Goal: Task Accomplishment & Management: Manage account settings

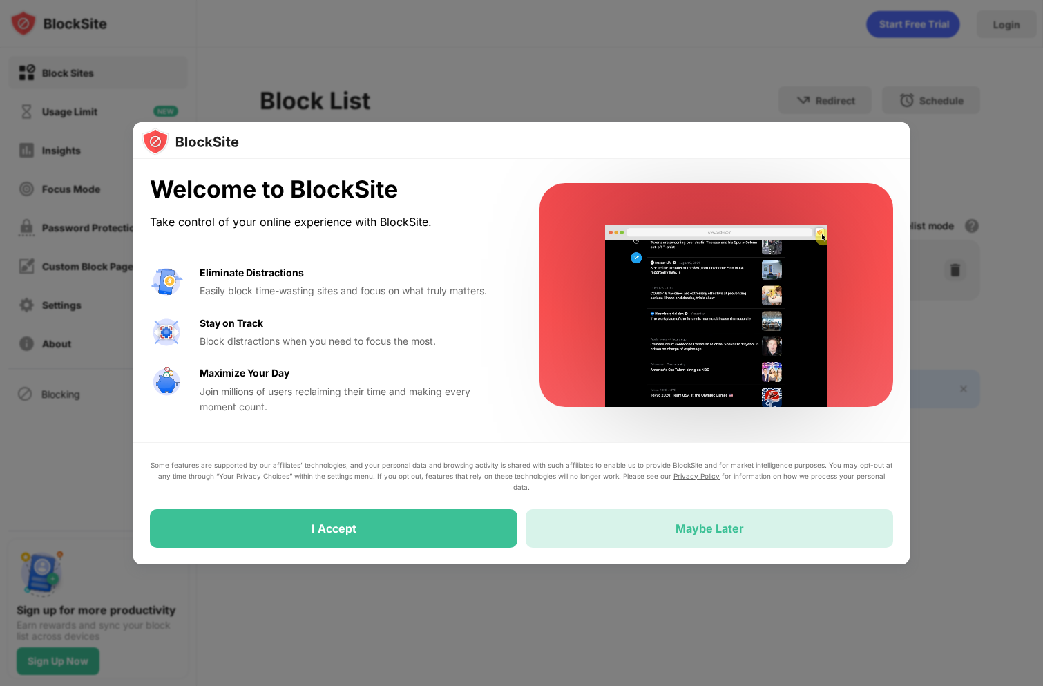
click at [735, 517] on div "Maybe Later" at bounding box center [709, 528] width 367 height 39
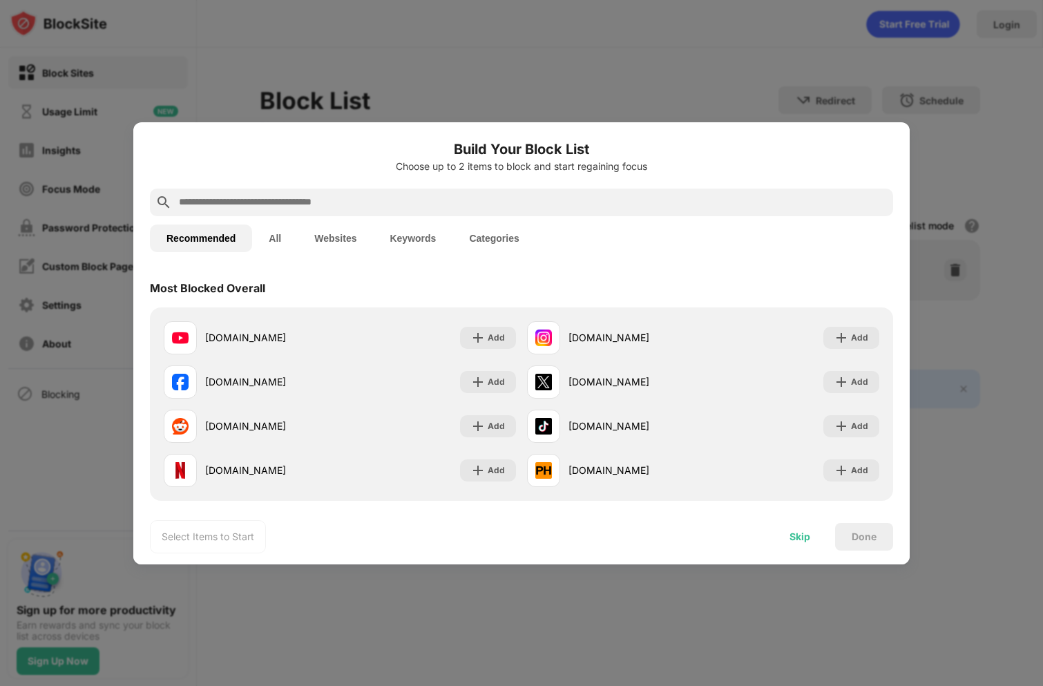
click at [803, 543] on div "Skip" at bounding box center [800, 537] width 54 height 28
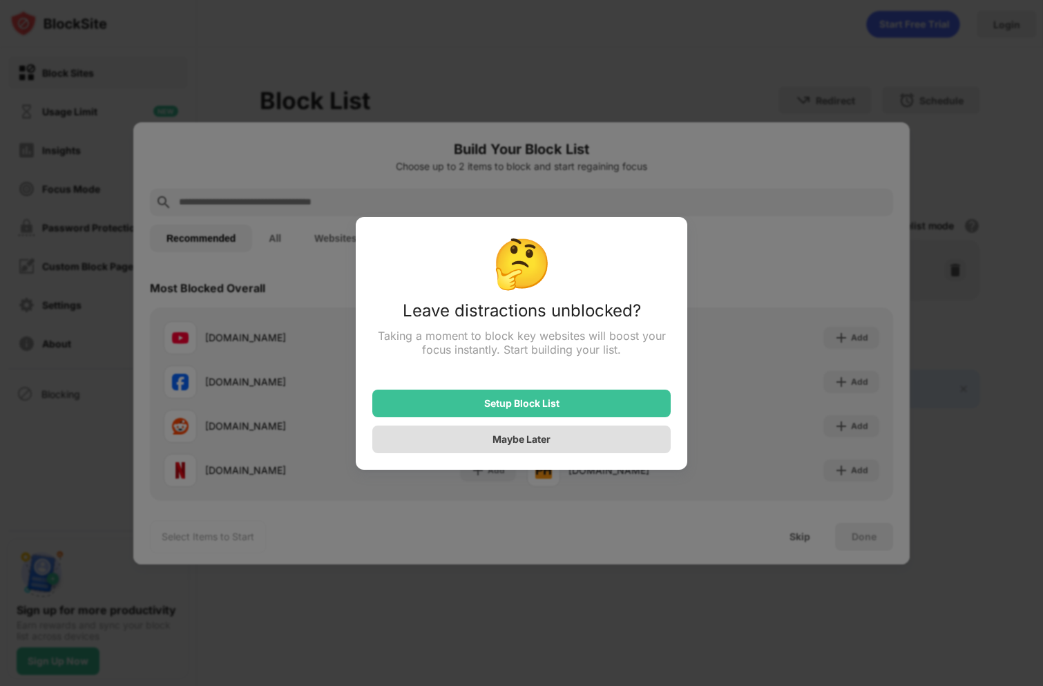
click at [626, 447] on div "Maybe Later" at bounding box center [521, 440] width 298 height 28
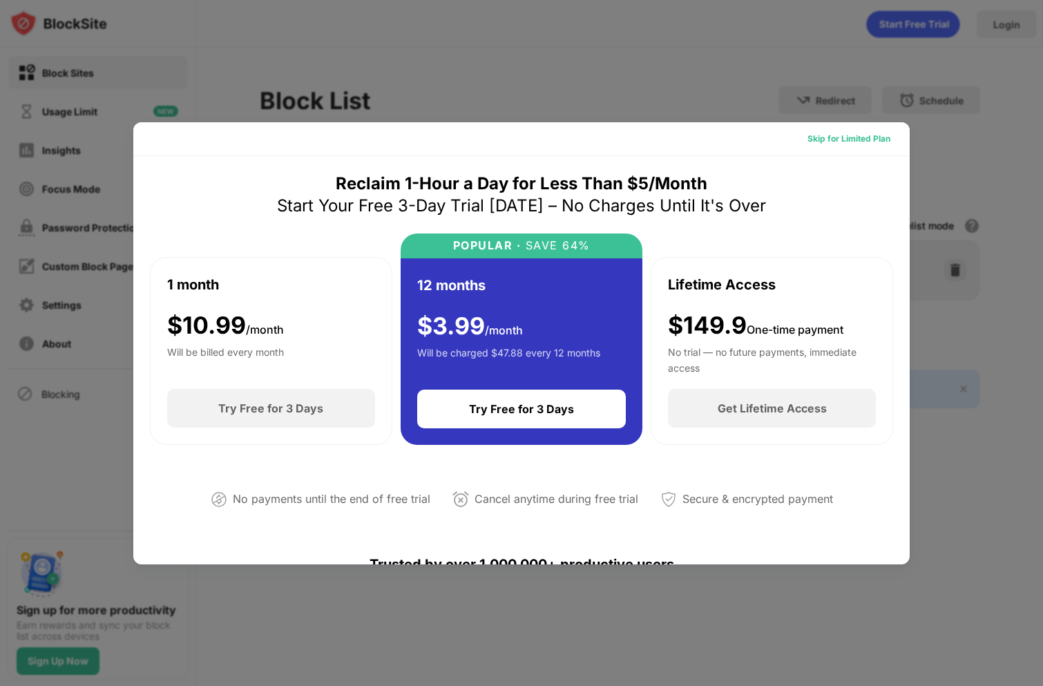
click at [857, 142] on div "Skip for Limited Plan" at bounding box center [849, 139] width 83 height 14
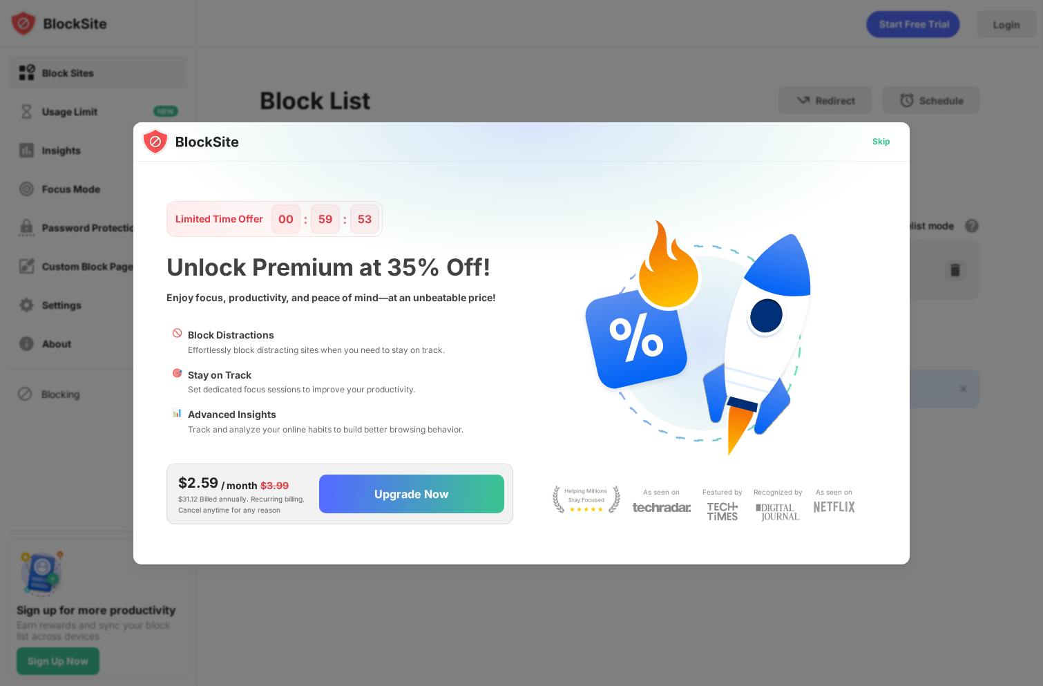
click at [886, 135] on div "Skip" at bounding box center [881, 142] width 18 height 14
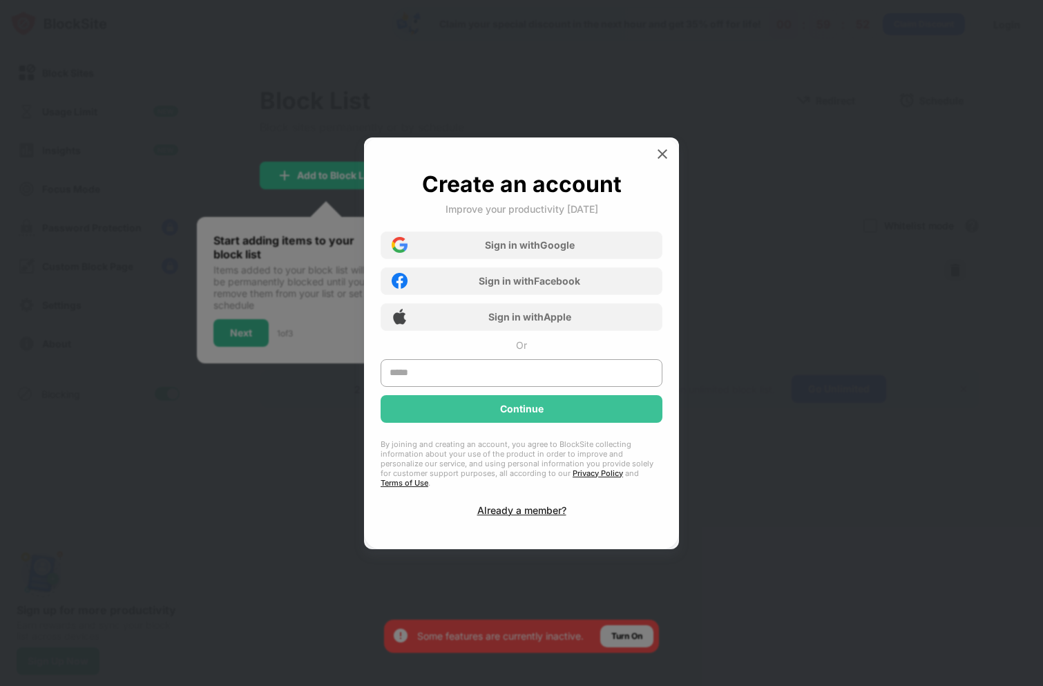
click at [870, 67] on div at bounding box center [521, 343] width 1043 height 686
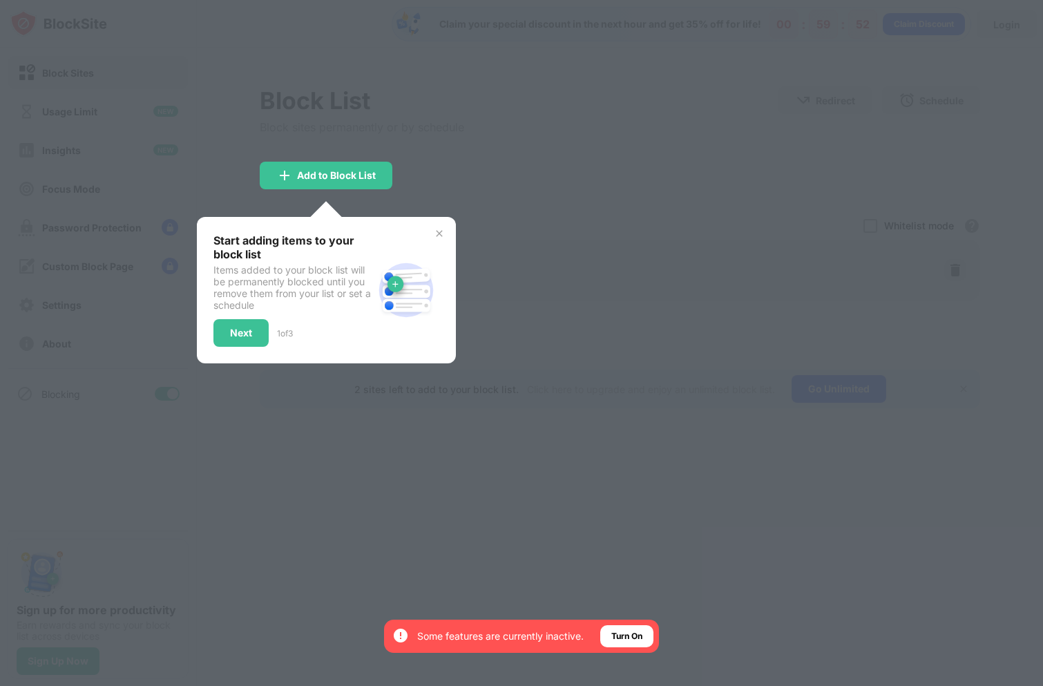
drag, startPoint x: 585, startPoint y: 167, endPoint x: 567, endPoint y: 178, distance: 21.1
click at [584, 168] on div at bounding box center [521, 343] width 1043 height 686
click at [445, 233] on div "Start adding items to your block list Items added to your block list will be pe…" at bounding box center [326, 290] width 259 height 146
click at [440, 235] on img at bounding box center [439, 233] width 11 height 11
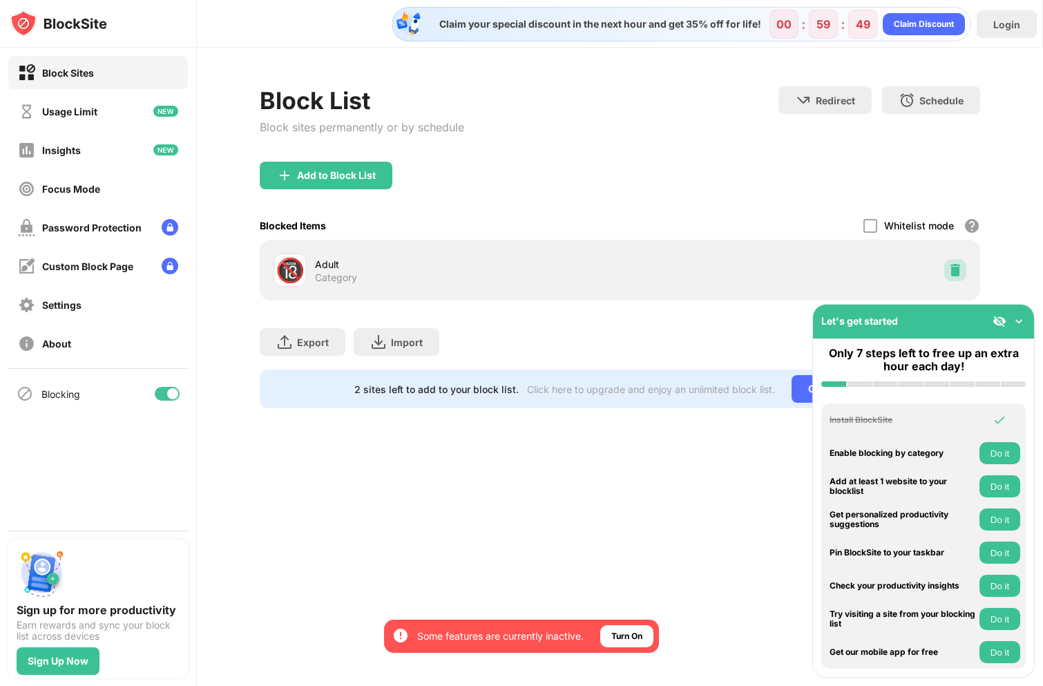
click at [955, 268] on img at bounding box center [955, 270] width 14 height 14
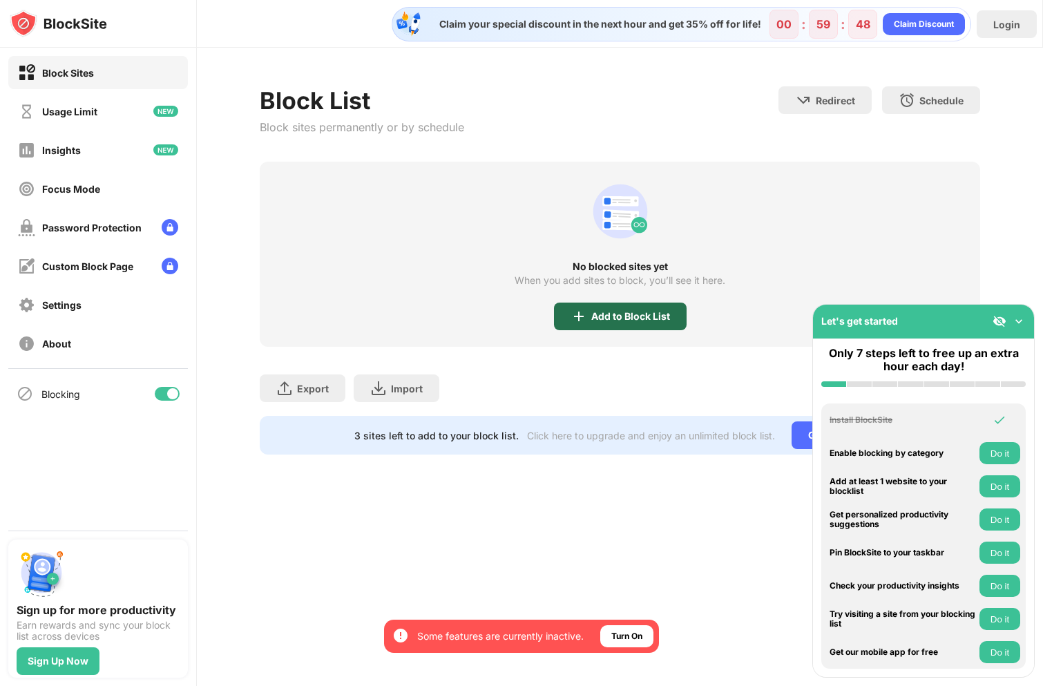
click at [585, 308] on img at bounding box center [579, 316] width 17 height 17
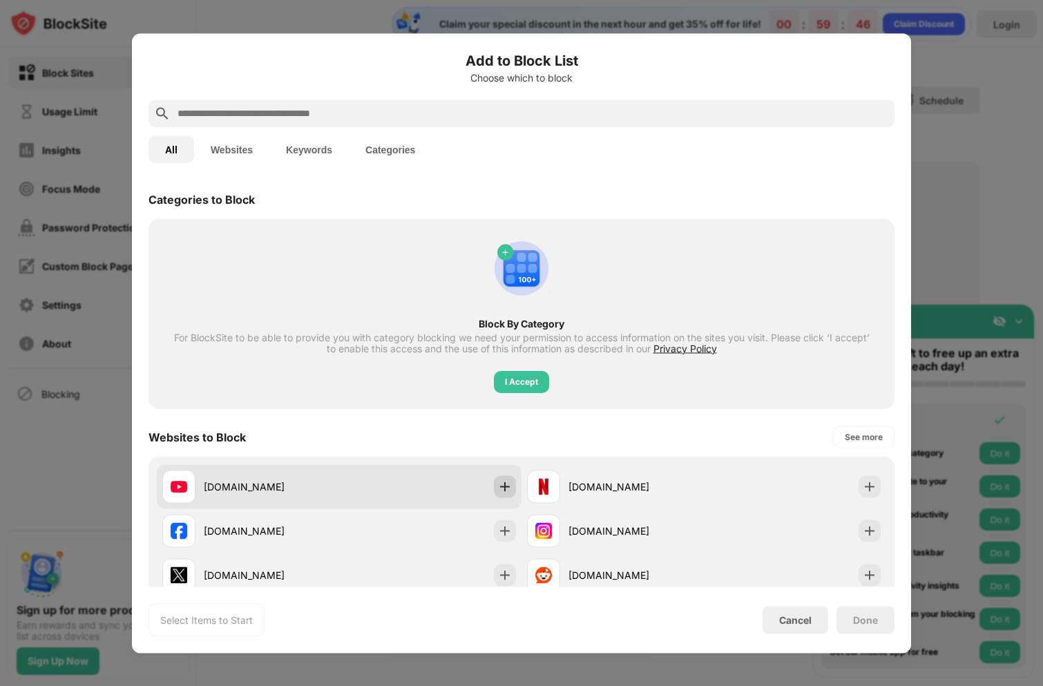
click at [498, 488] on img at bounding box center [505, 486] width 14 height 14
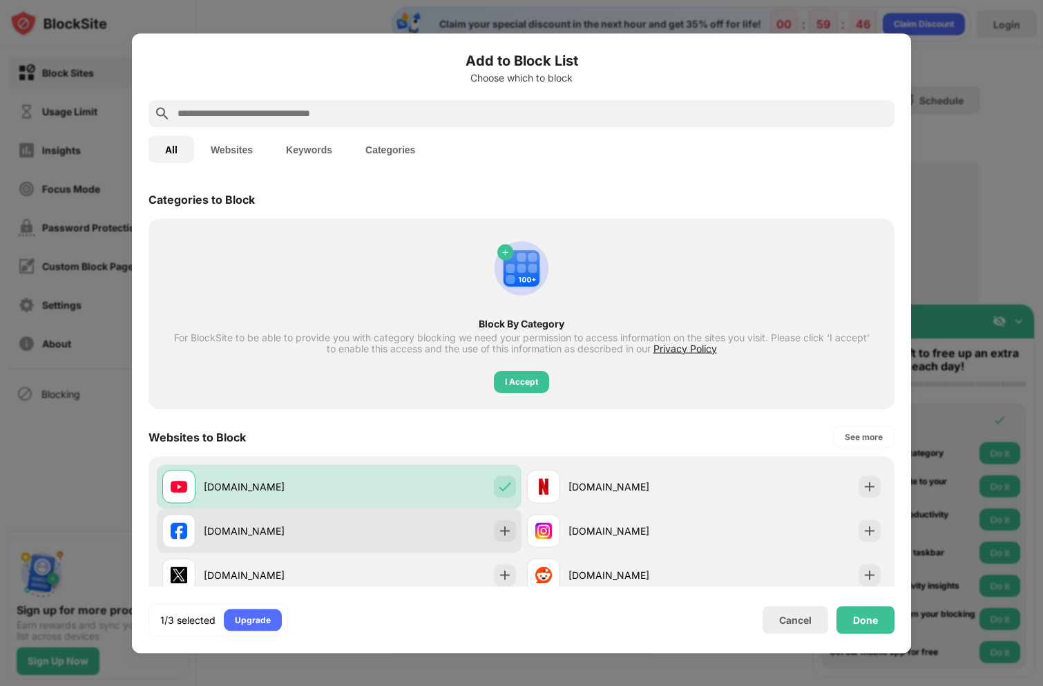
click at [501, 513] on div "[DOMAIN_NAME]" at bounding box center [339, 530] width 365 height 44
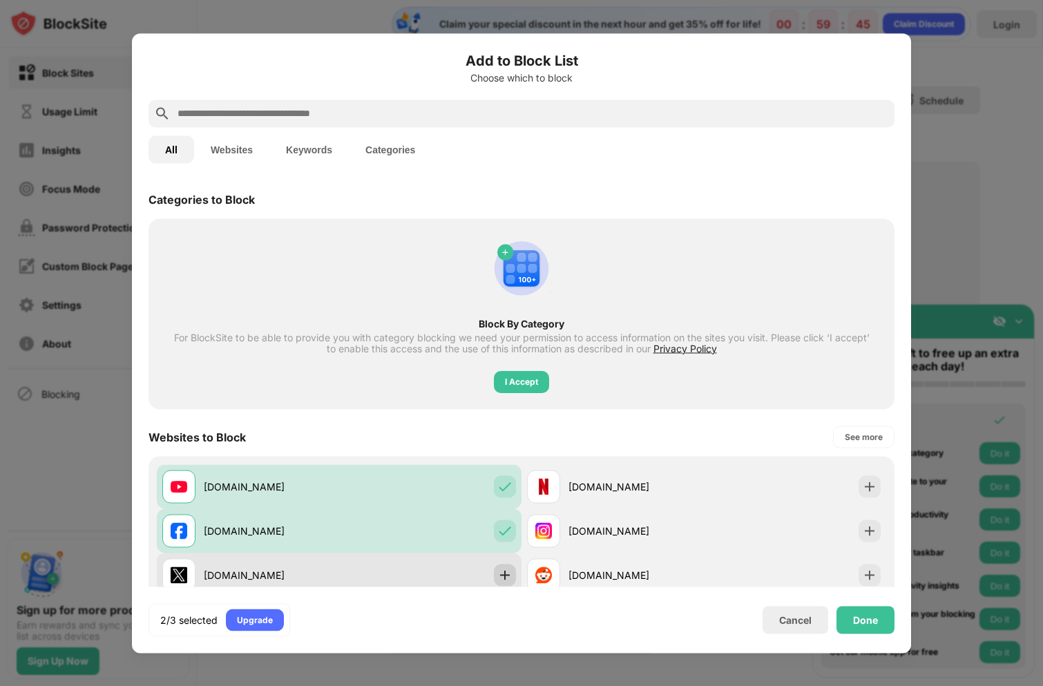
click at [500, 577] on img at bounding box center [505, 575] width 14 height 14
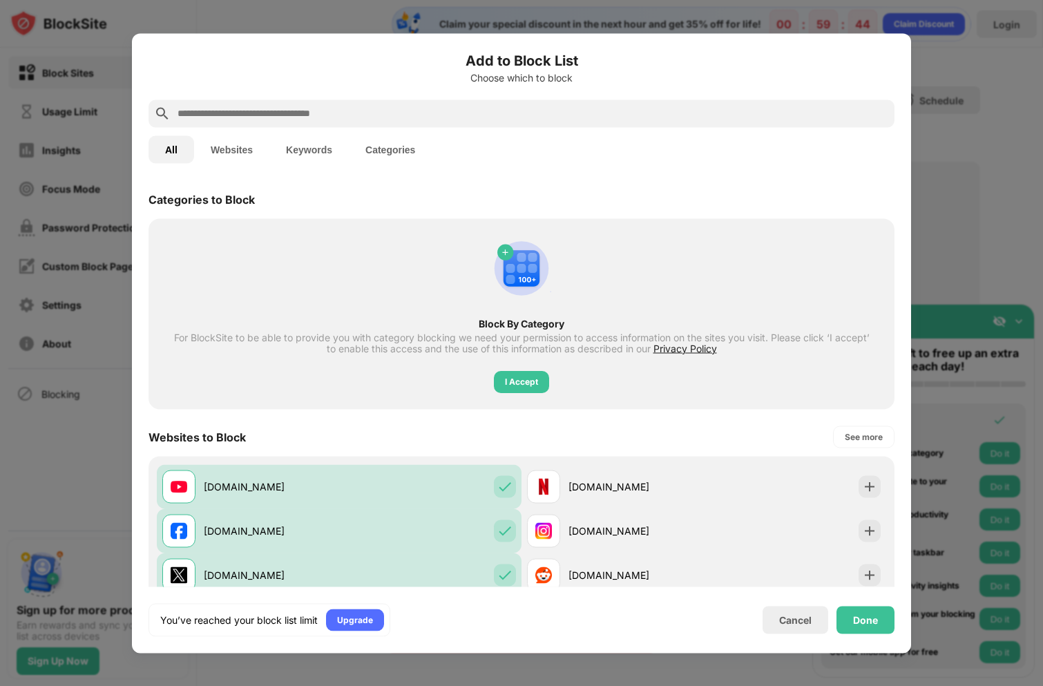
click at [487, 95] on div "Add to Block List Choose which to block" at bounding box center [522, 75] width 746 height 50
click at [482, 106] on input "text" at bounding box center [532, 113] width 713 height 17
paste input "**********"
type input "**********"
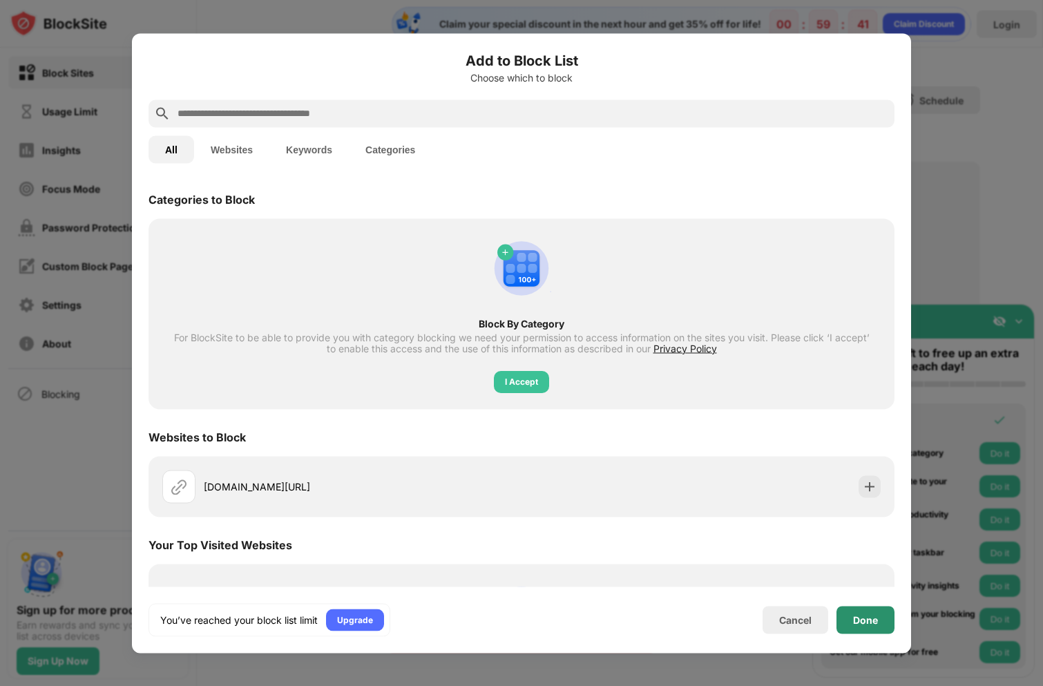
click at [877, 616] on div "Done" at bounding box center [865, 619] width 25 height 11
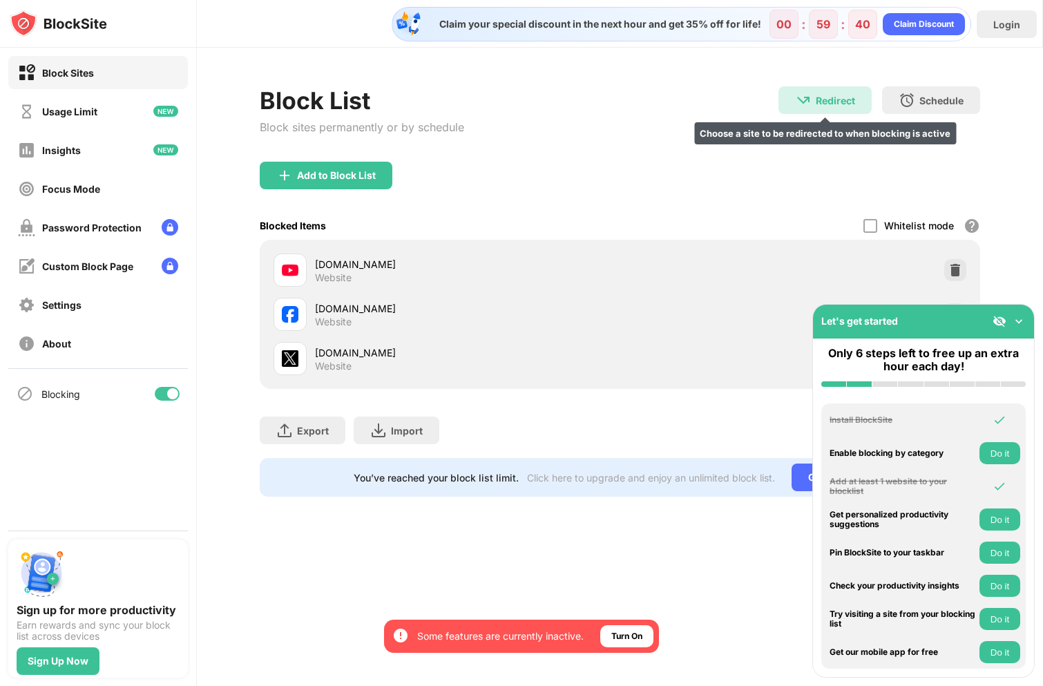
click at [833, 97] on div "Redirect" at bounding box center [835, 101] width 39 height 12
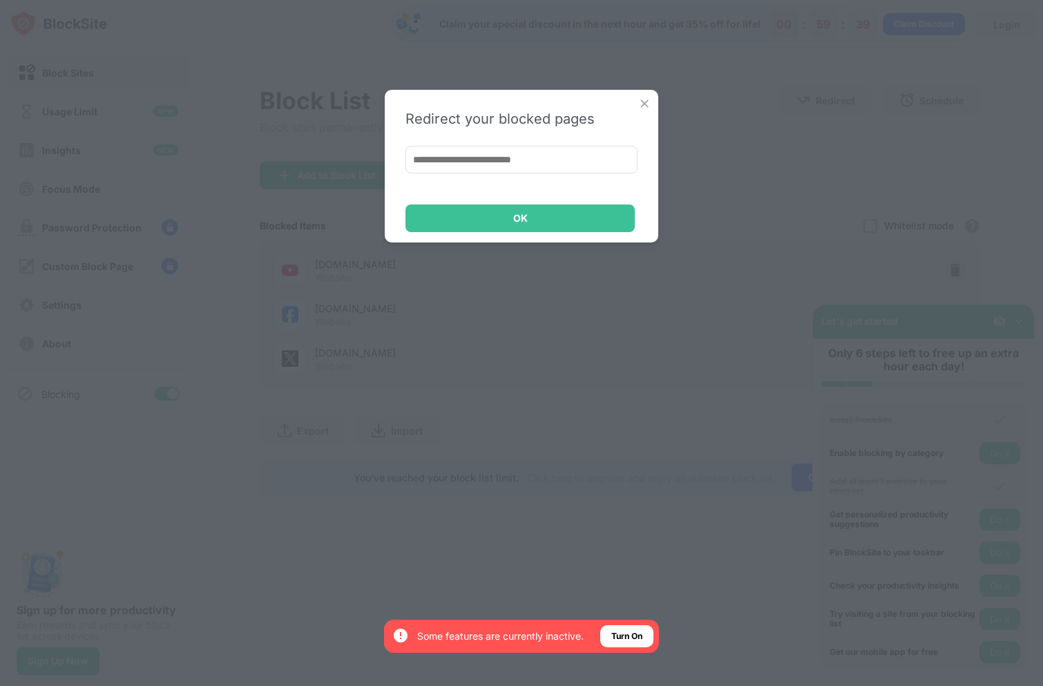
click at [558, 153] on input at bounding box center [521, 160] width 232 height 28
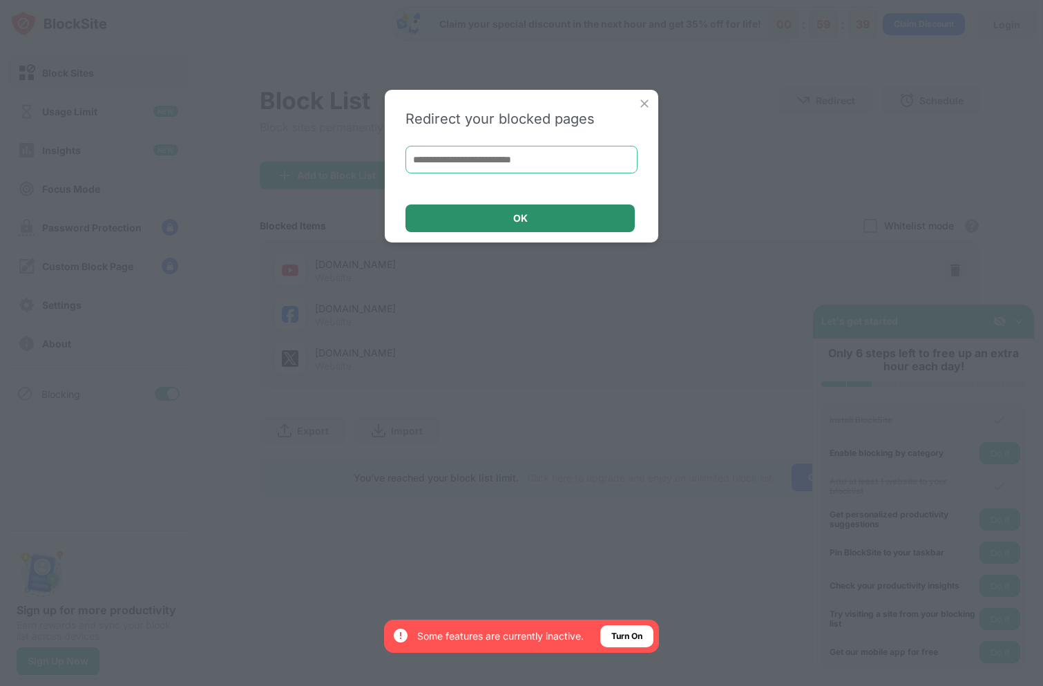
paste input "**********"
type input "**********"
click at [550, 220] on div "OK" at bounding box center [519, 218] width 229 height 28
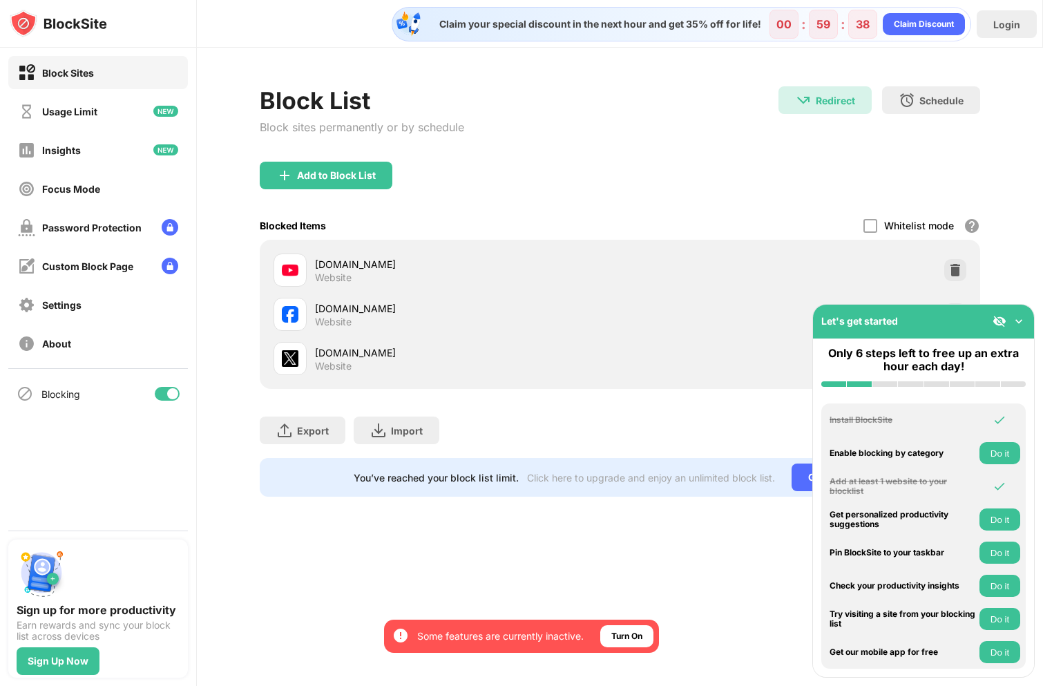
click at [740, 138] on div "Block List Block sites permanently or by schedule Redirect Redirect to [DOMAIN_…" at bounding box center [620, 123] width 721 height 75
